Goal: Task Accomplishment & Management: Complete application form

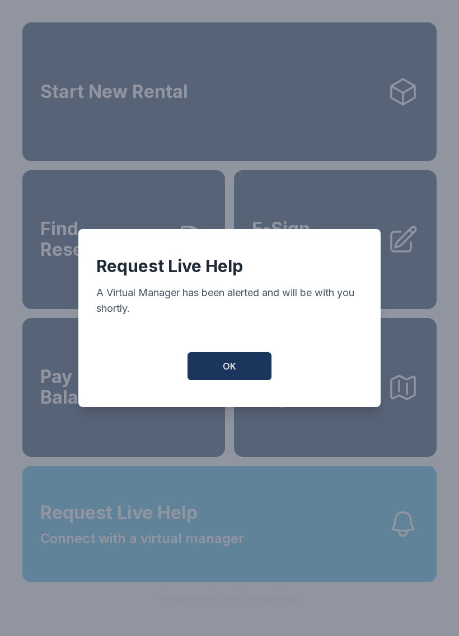
click at [237, 380] on button "OK" at bounding box center [230, 366] width 84 height 28
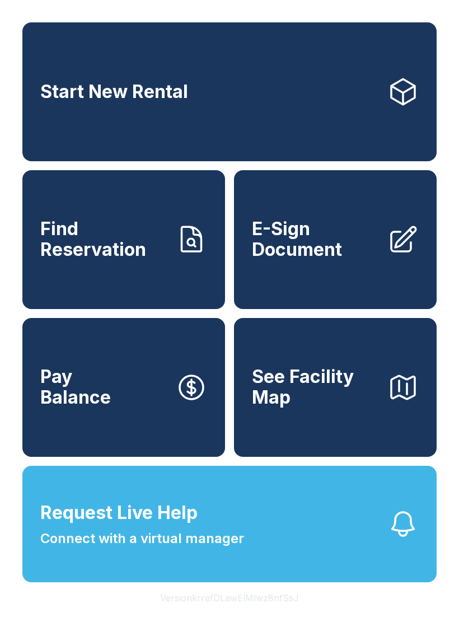
click at [239, 386] on button "See Facility Map" at bounding box center [335, 387] width 203 height 139
click at [348, 258] on span "E-Sign Document" at bounding box center [315, 239] width 127 height 41
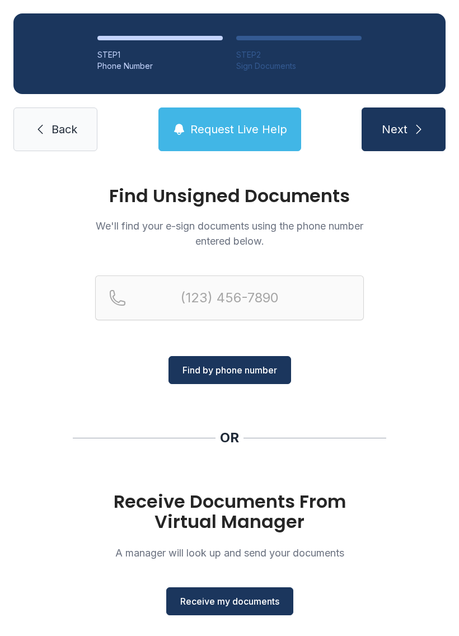
click at [259, 598] on span "Receive my documents" at bounding box center [229, 601] width 99 height 13
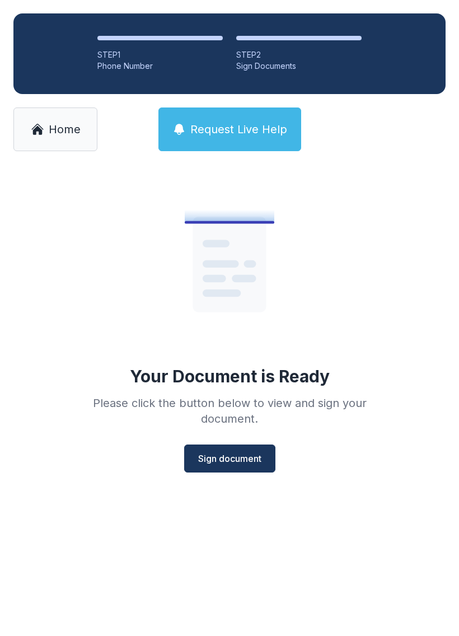
click at [245, 455] on span "Sign document" at bounding box center [229, 458] width 63 height 13
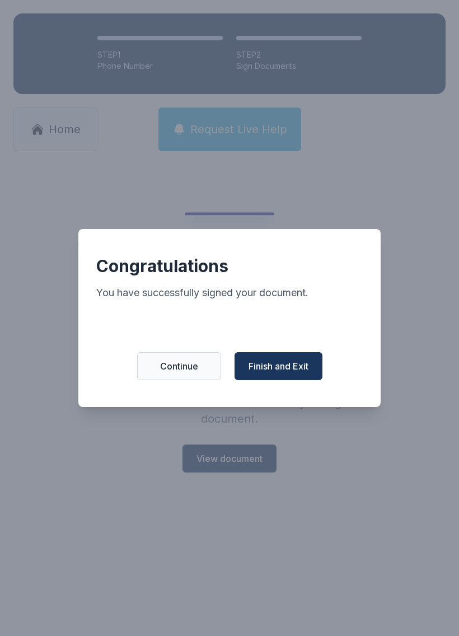
click at [293, 370] on span "Finish and Exit" at bounding box center [279, 366] width 60 height 13
